Goal: Transaction & Acquisition: Subscribe to service/newsletter

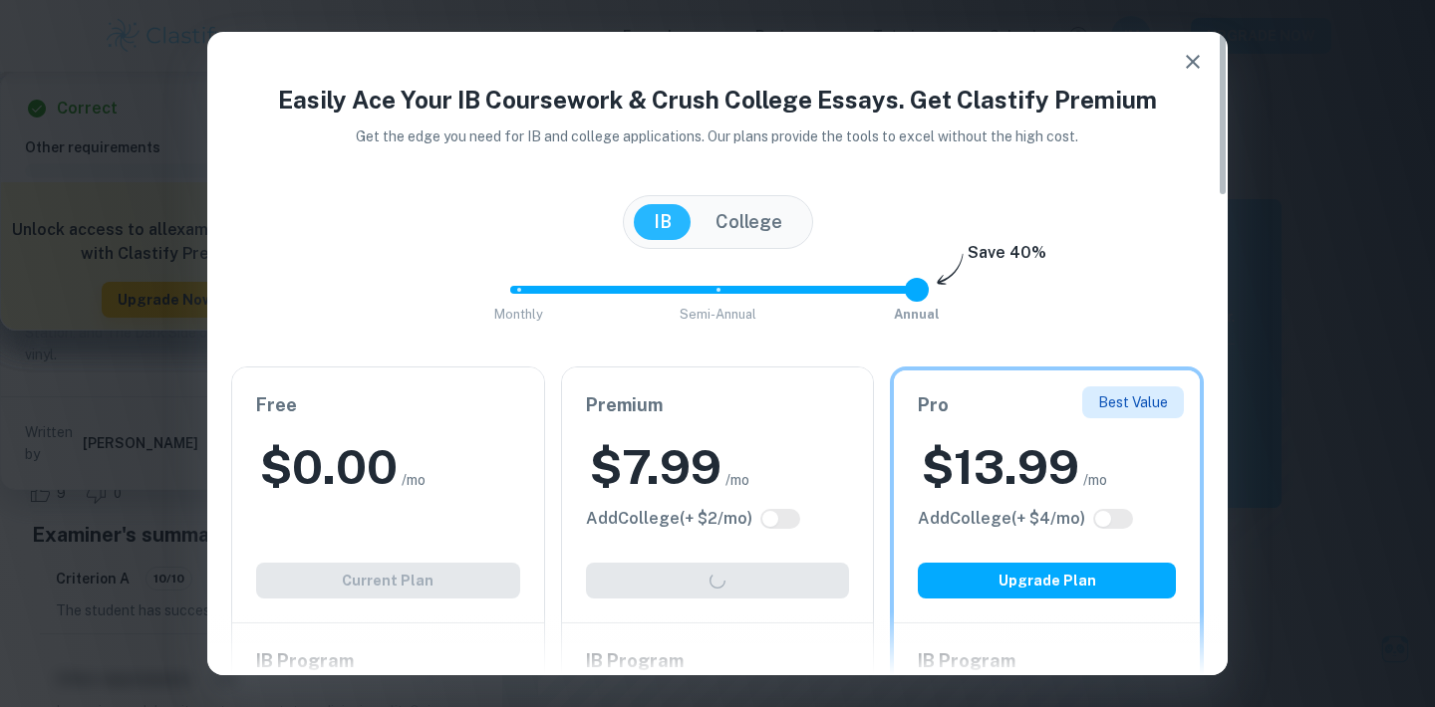
click at [683, 486] on h2 "$ 7.99" at bounding box center [656, 467] width 132 height 64
click at [1202, 50] on icon "button" at bounding box center [1193, 62] width 24 height 24
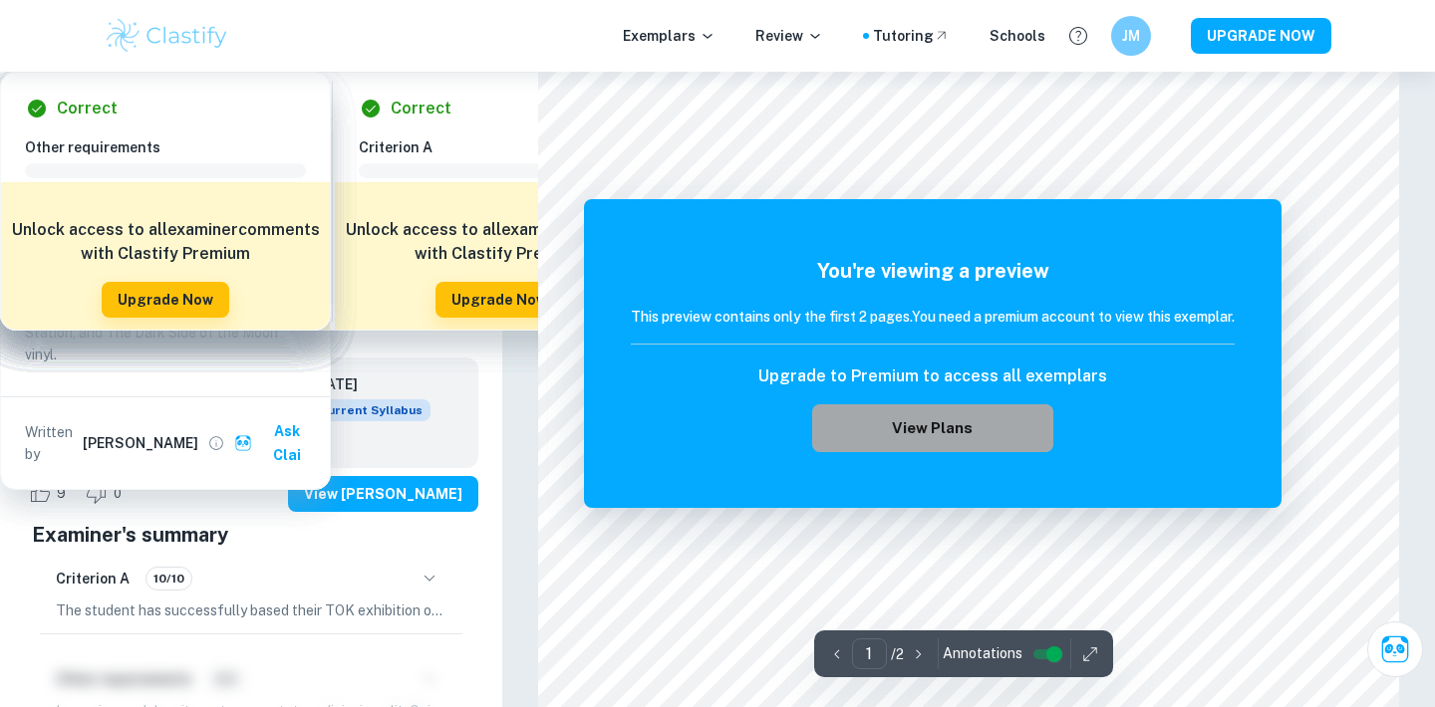
click at [893, 437] on button "View Plans" at bounding box center [932, 429] width 241 height 48
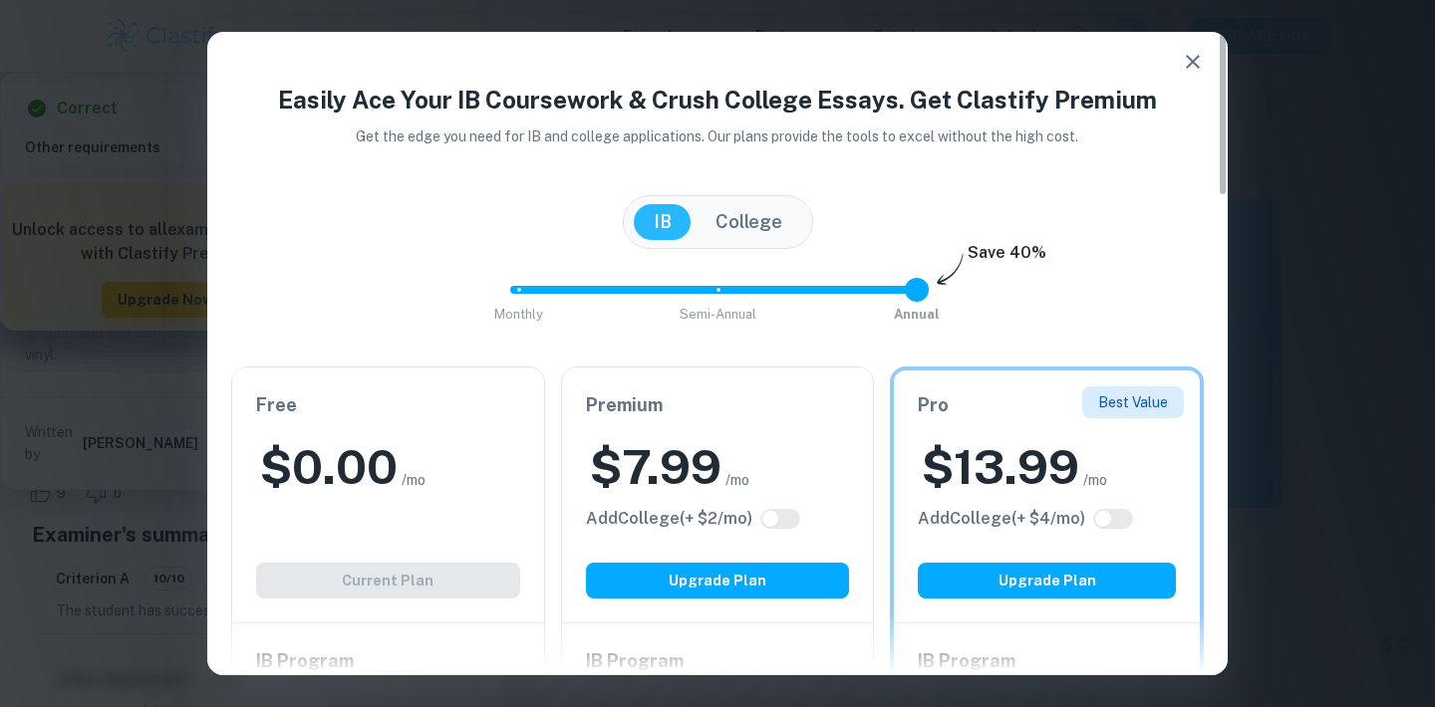
click at [668, 461] on h2 "$ 7.99" at bounding box center [656, 467] width 132 height 64
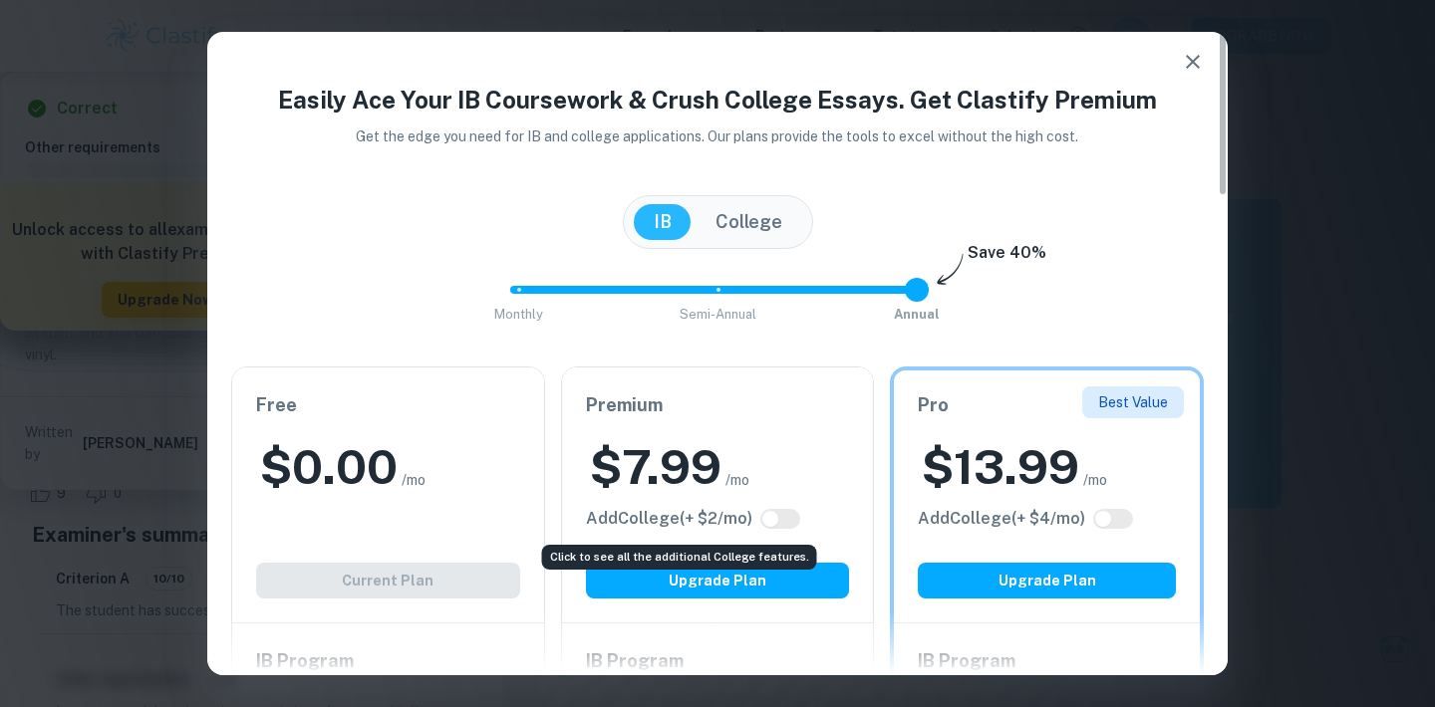
click at [657, 514] on h6 "Add College (+ $ 2 /mo)" at bounding box center [669, 519] width 166 height 24
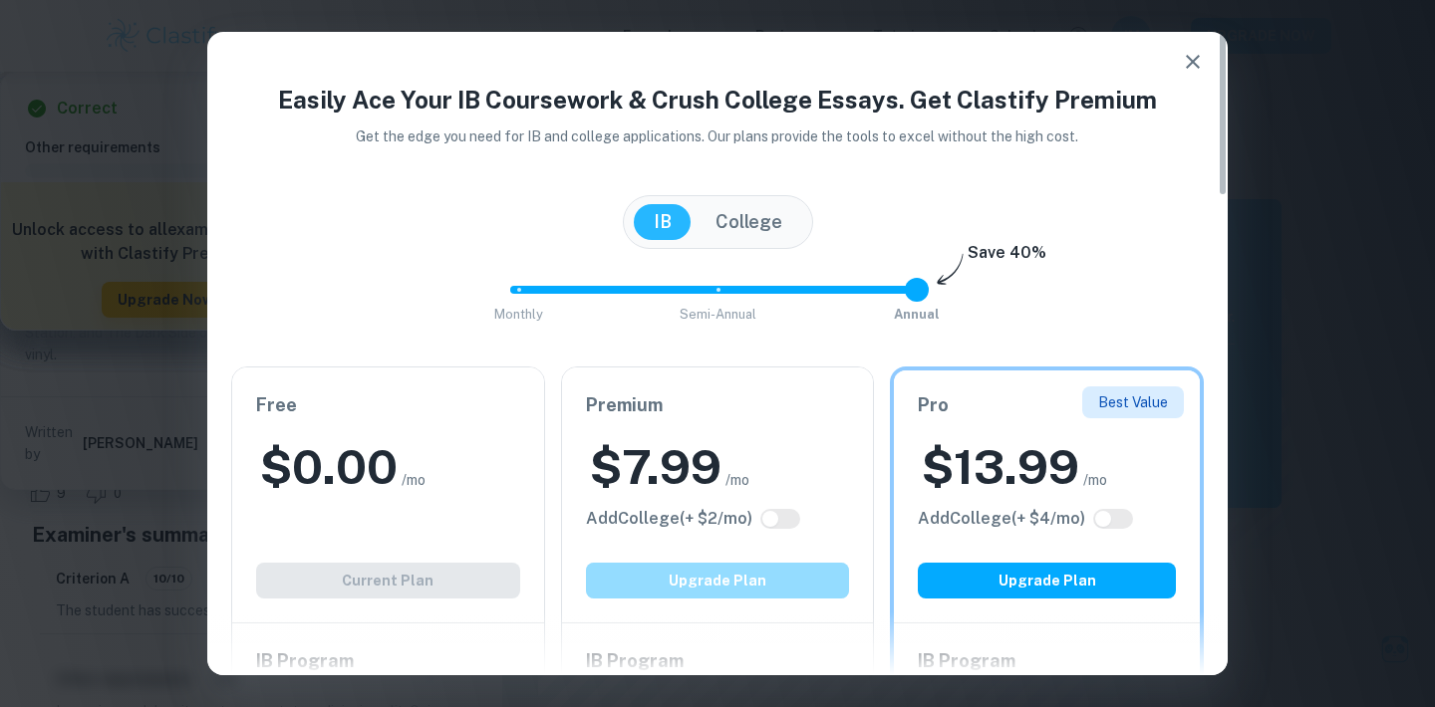
click at [689, 591] on button "Upgrade Plan" at bounding box center [718, 581] width 264 height 36
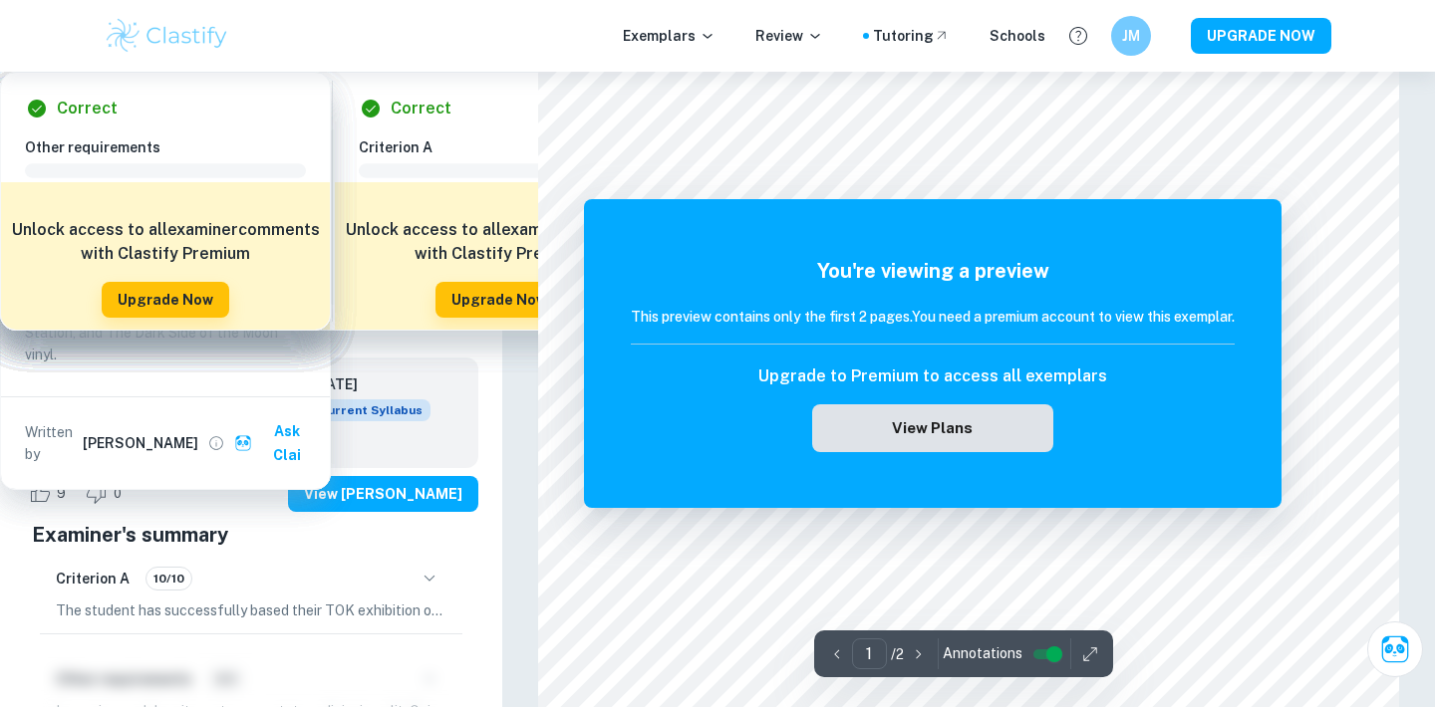
click at [909, 433] on button "View Plans" at bounding box center [932, 429] width 241 height 48
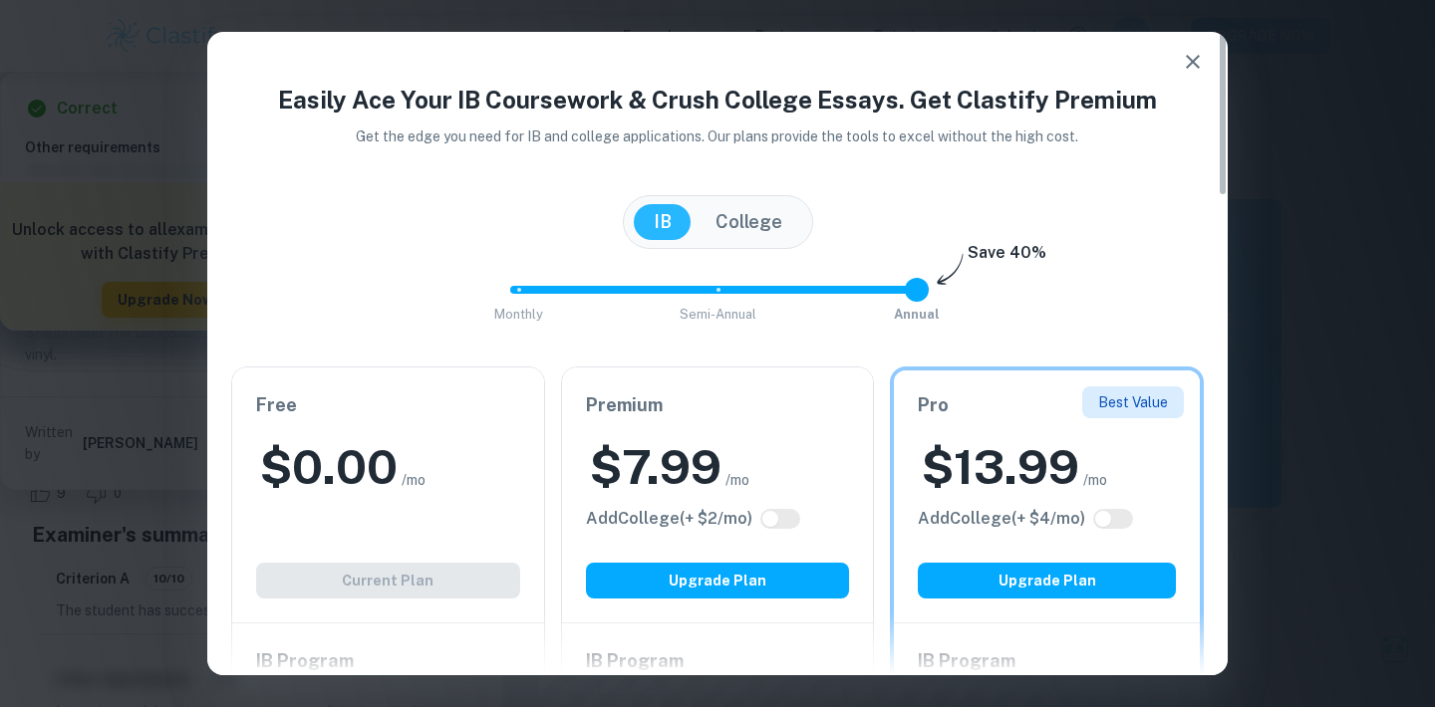
click at [730, 487] on span "/mo" at bounding box center [737, 480] width 24 height 22
click at [729, 482] on span "/mo" at bounding box center [737, 480] width 24 height 22
drag, startPoint x: 874, startPoint y: 292, endPoint x: 705, endPoint y: 292, distance: 168.4
click at [704, 292] on span "Monthly Semi-Annual Annual" at bounding box center [717, 290] width 399 height 34
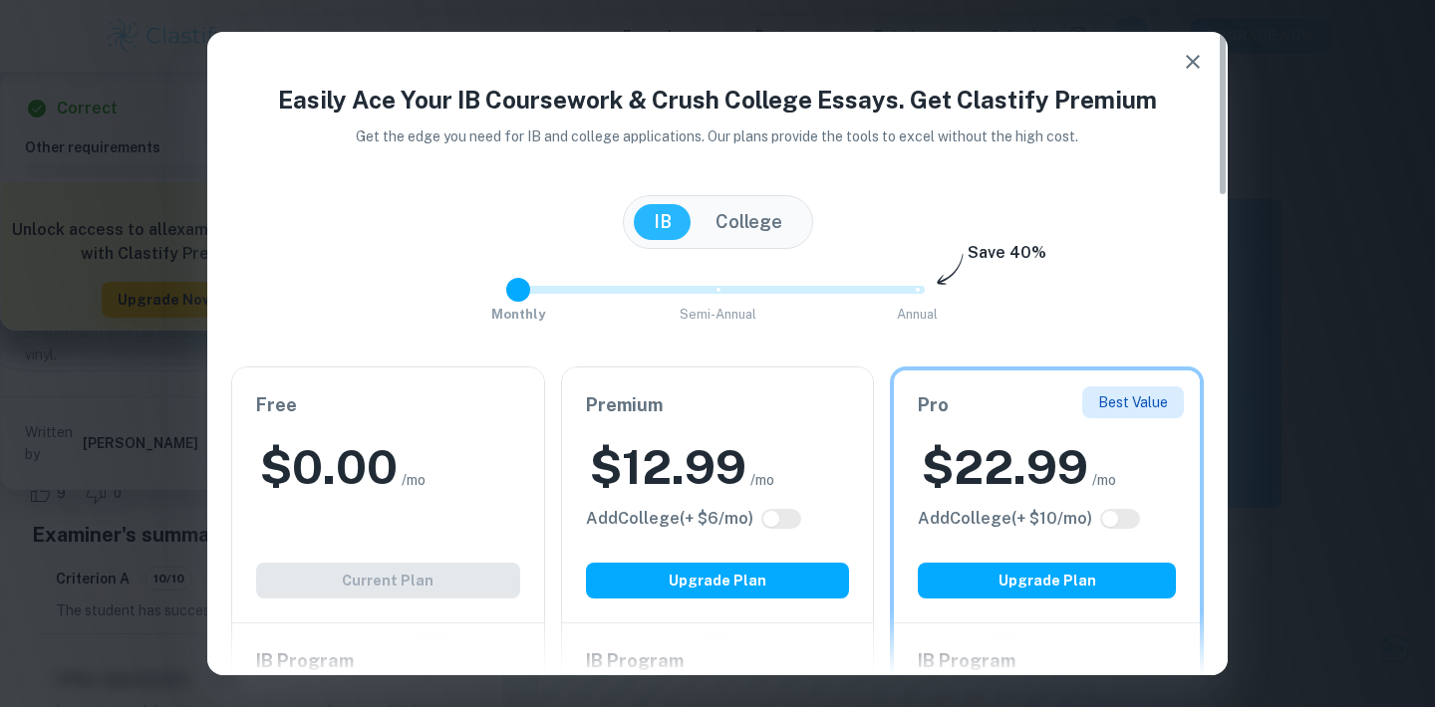
drag, startPoint x: 721, startPoint y: 292, endPoint x: 512, endPoint y: 300, distance: 209.4
click at [512, 300] on span at bounding box center [518, 290] width 24 height 24
drag, startPoint x: 543, startPoint y: 291, endPoint x: 444, endPoint y: 357, distance: 118.6
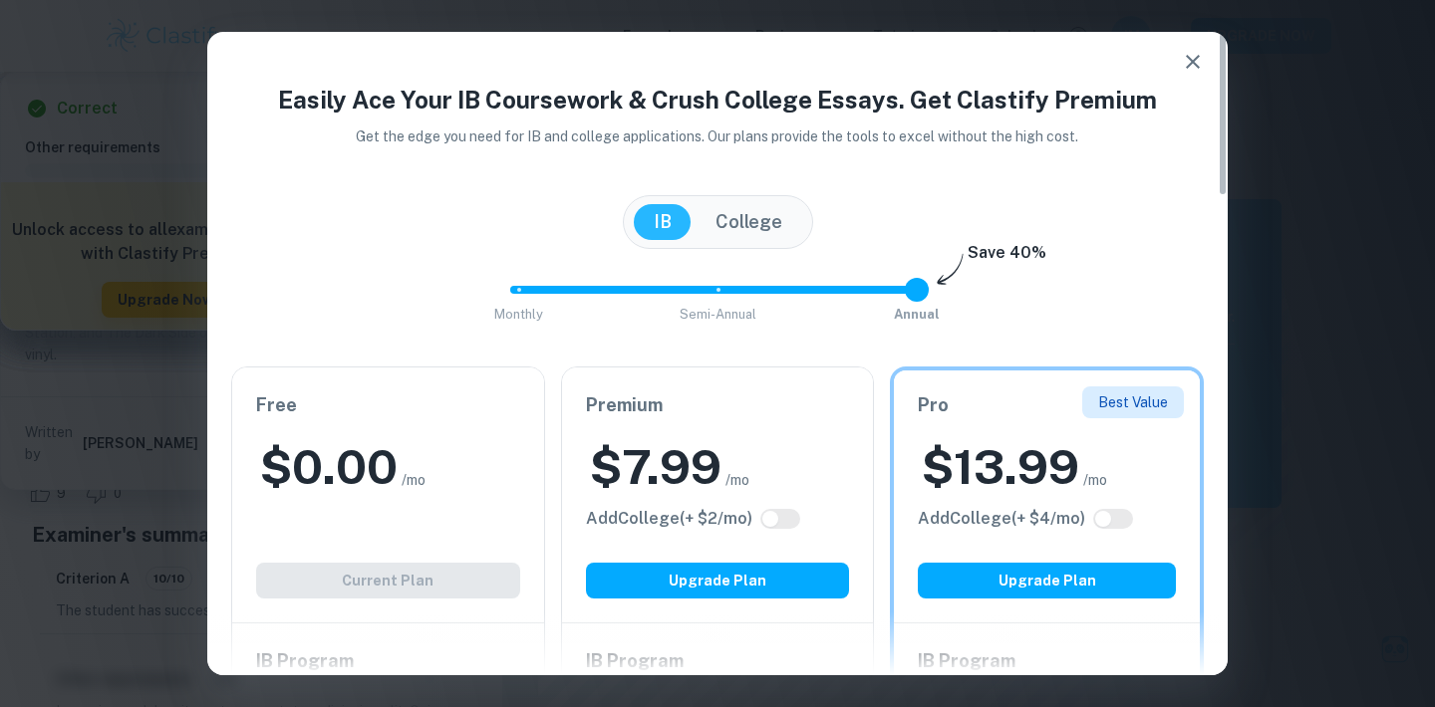
drag, startPoint x: 804, startPoint y: 292, endPoint x: 997, endPoint y: 289, distance: 193.3
click at [997, 289] on div "Monthly Semi-Annual Annual Save 40%" at bounding box center [717, 300] width 972 height 54
type input "0"
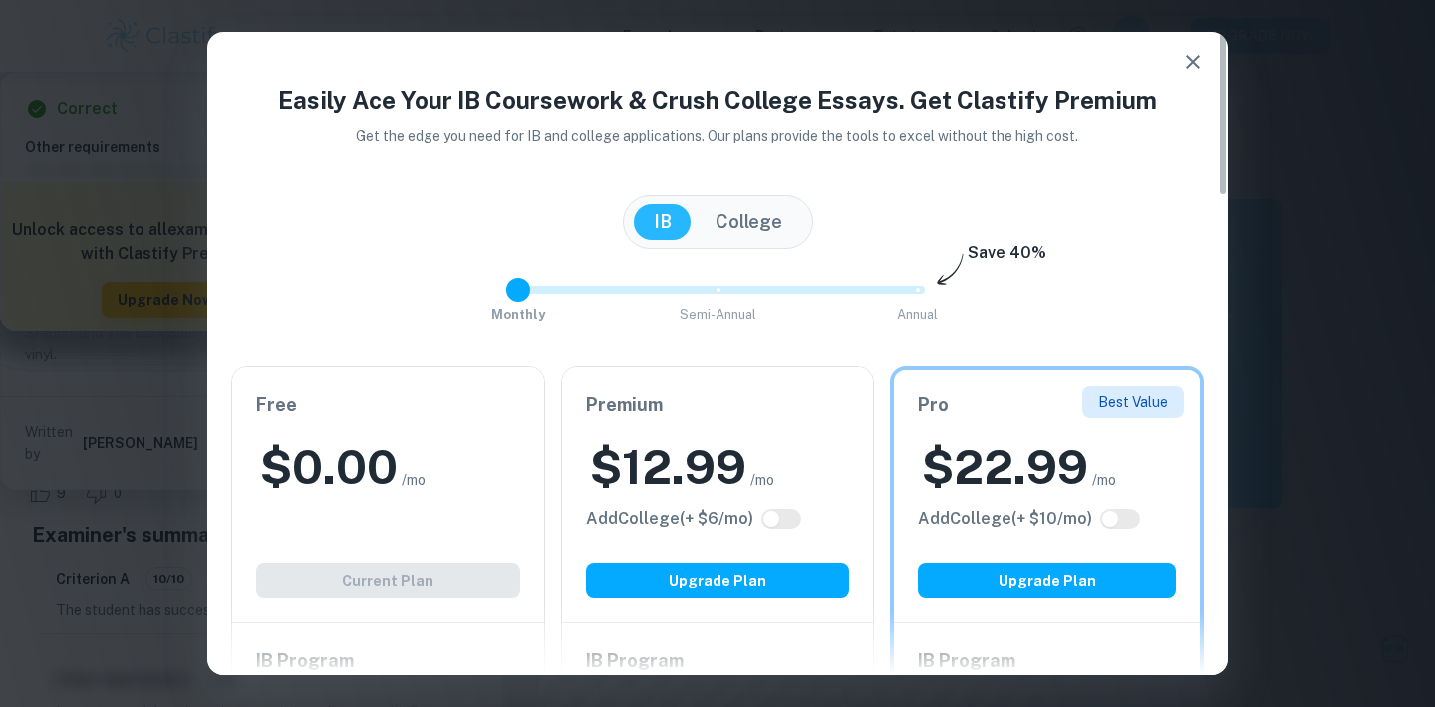
drag, startPoint x: 527, startPoint y: 284, endPoint x: 390, endPoint y: 284, distance: 137.5
click at [390, 284] on div "Monthly Semi-Annual Annual Save 40%" at bounding box center [717, 300] width 972 height 54
click at [719, 583] on button "Upgrade Plan" at bounding box center [718, 581] width 264 height 36
